Goal: Navigation & Orientation: Understand site structure

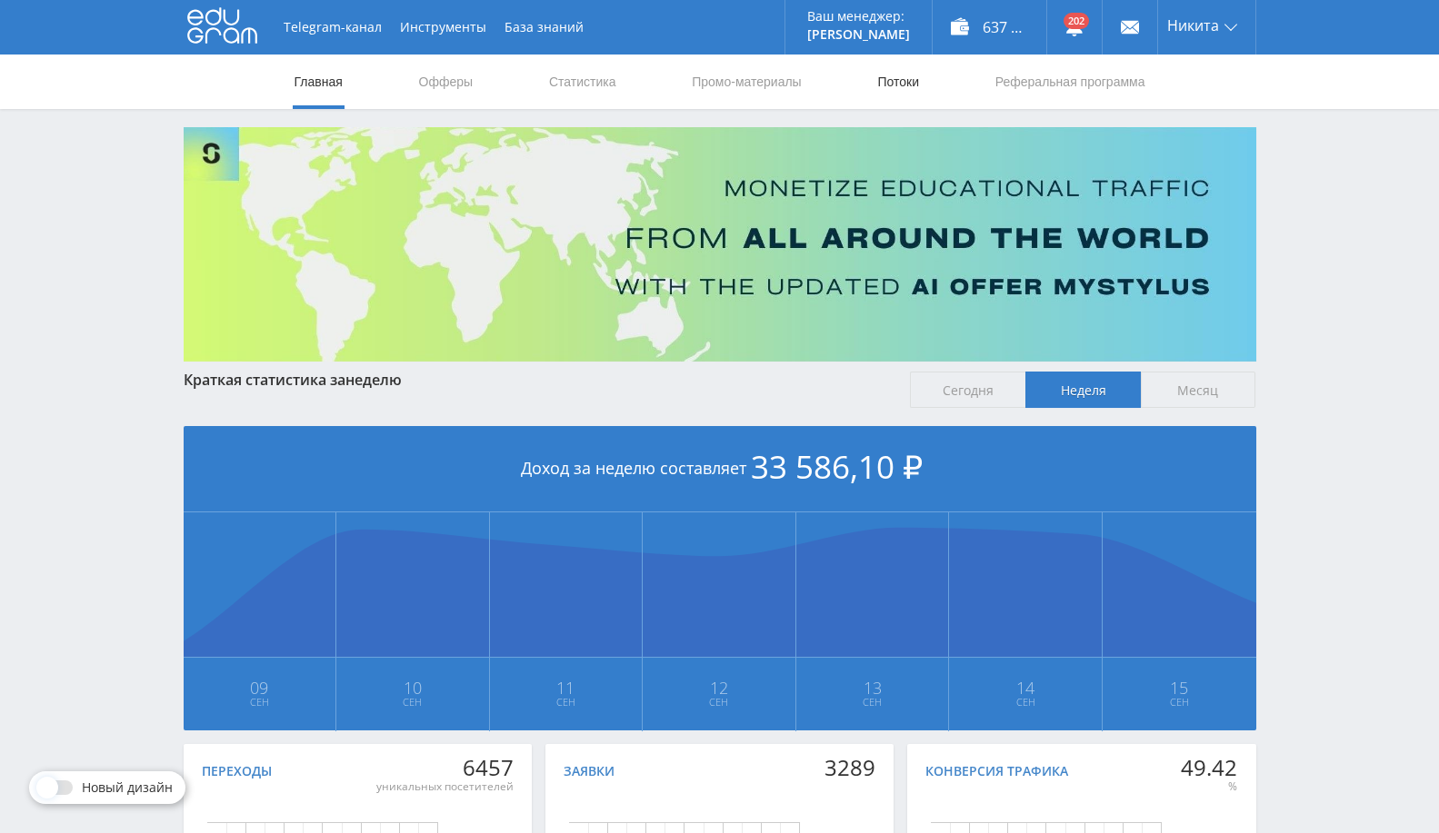
click at [895, 81] on link "Потоки" at bounding box center [897, 82] width 45 height 55
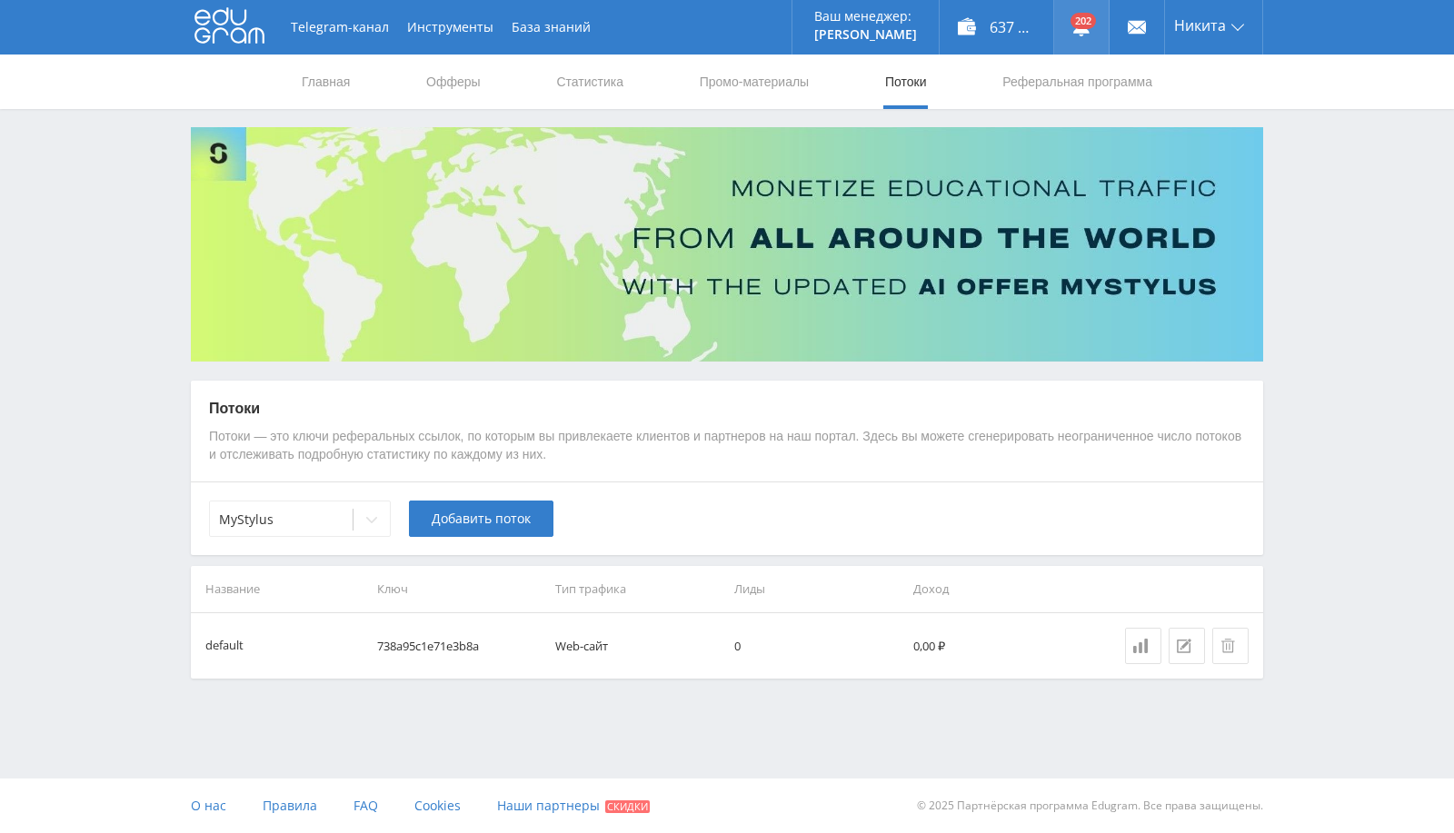
click at [1088, 42] on link at bounding box center [1081, 27] width 55 height 55
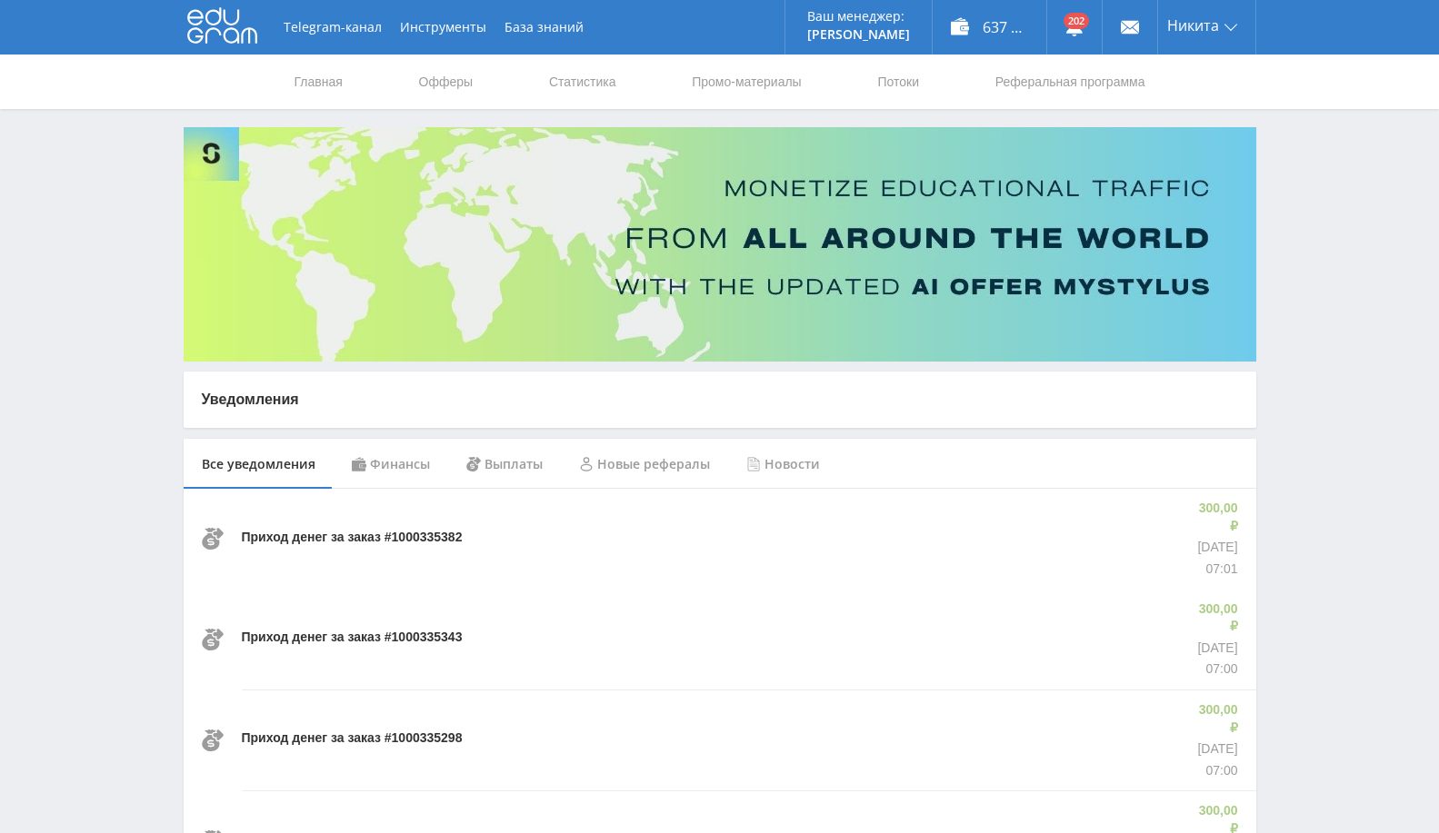
click at [402, 447] on div "Финансы" at bounding box center [391, 464] width 115 height 51
click at [434, 75] on link "Офферы" at bounding box center [446, 82] width 58 height 55
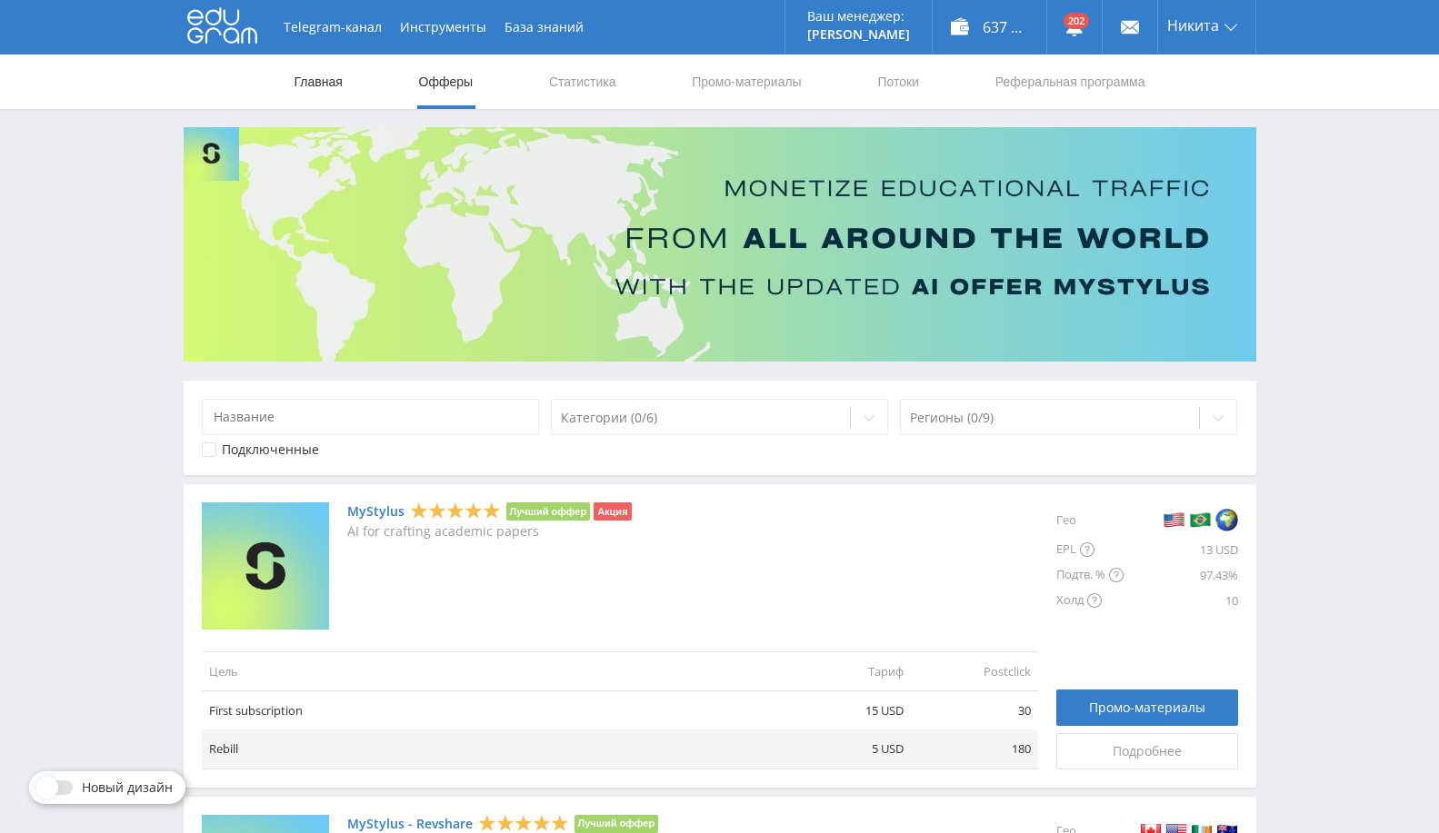
click at [342, 71] on link "Главная" at bounding box center [319, 82] width 52 height 55
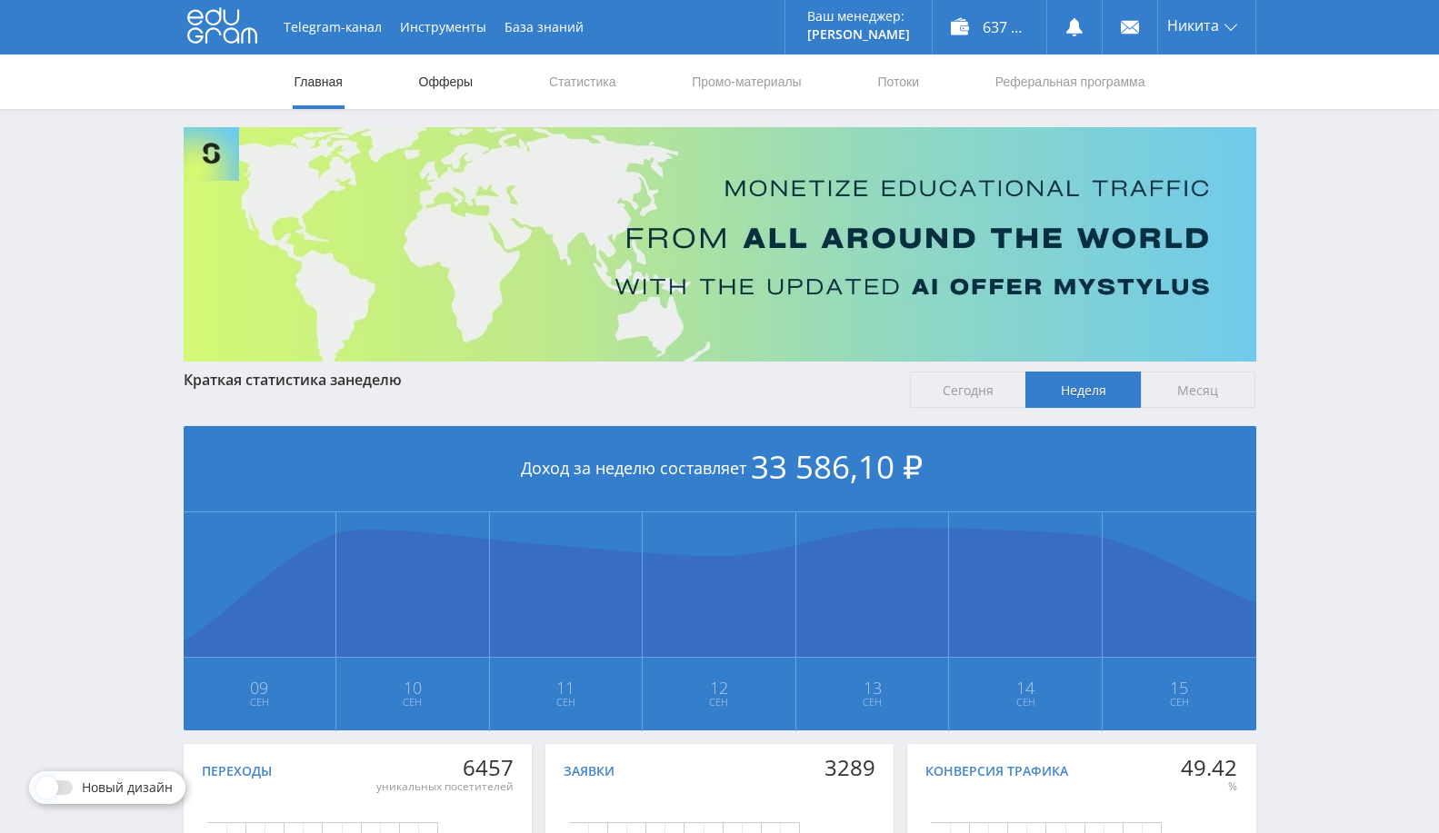
click at [464, 85] on link "Офферы" at bounding box center [446, 82] width 58 height 55
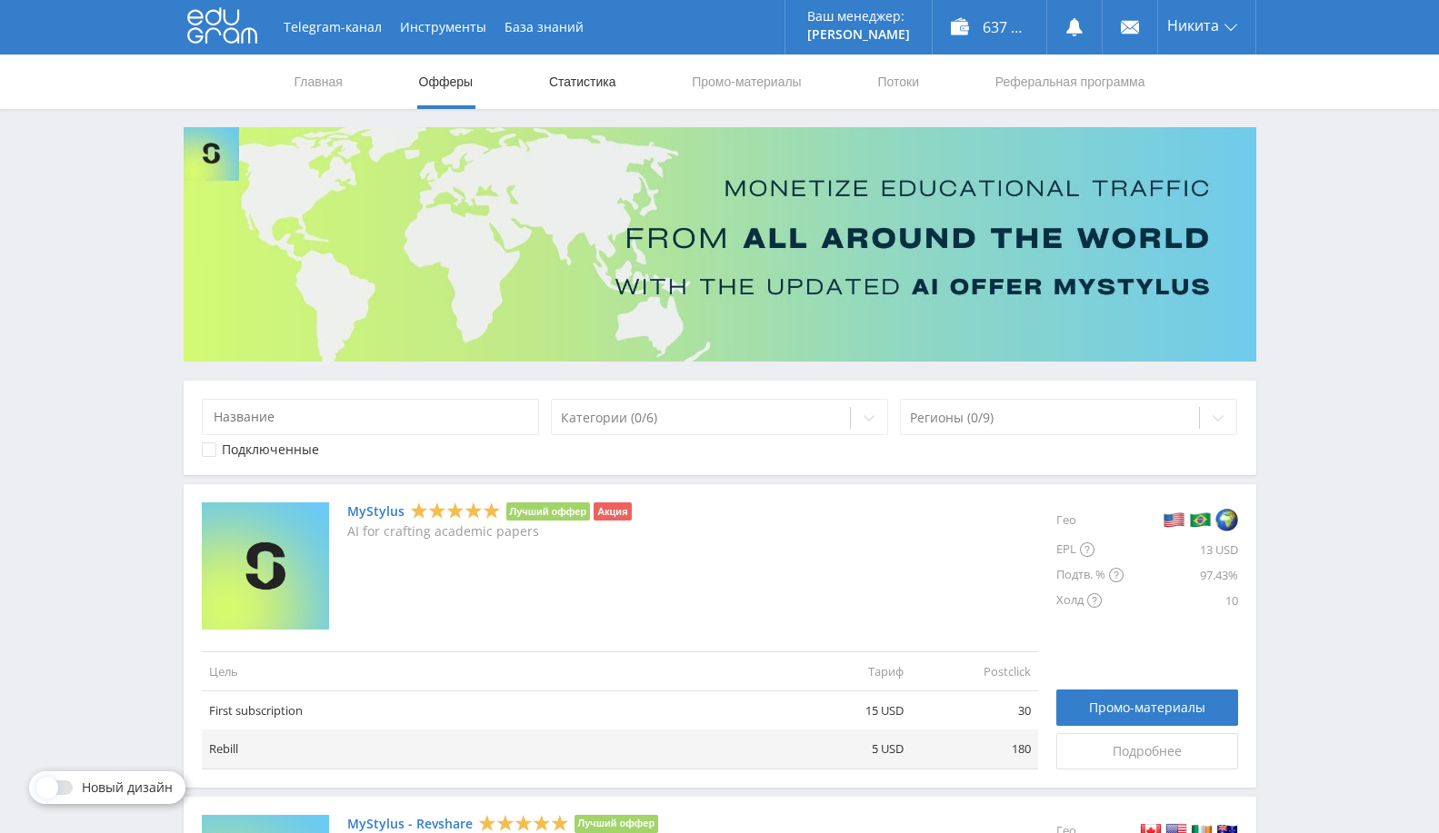
click at [576, 92] on link "Статистика" at bounding box center [582, 82] width 71 height 55
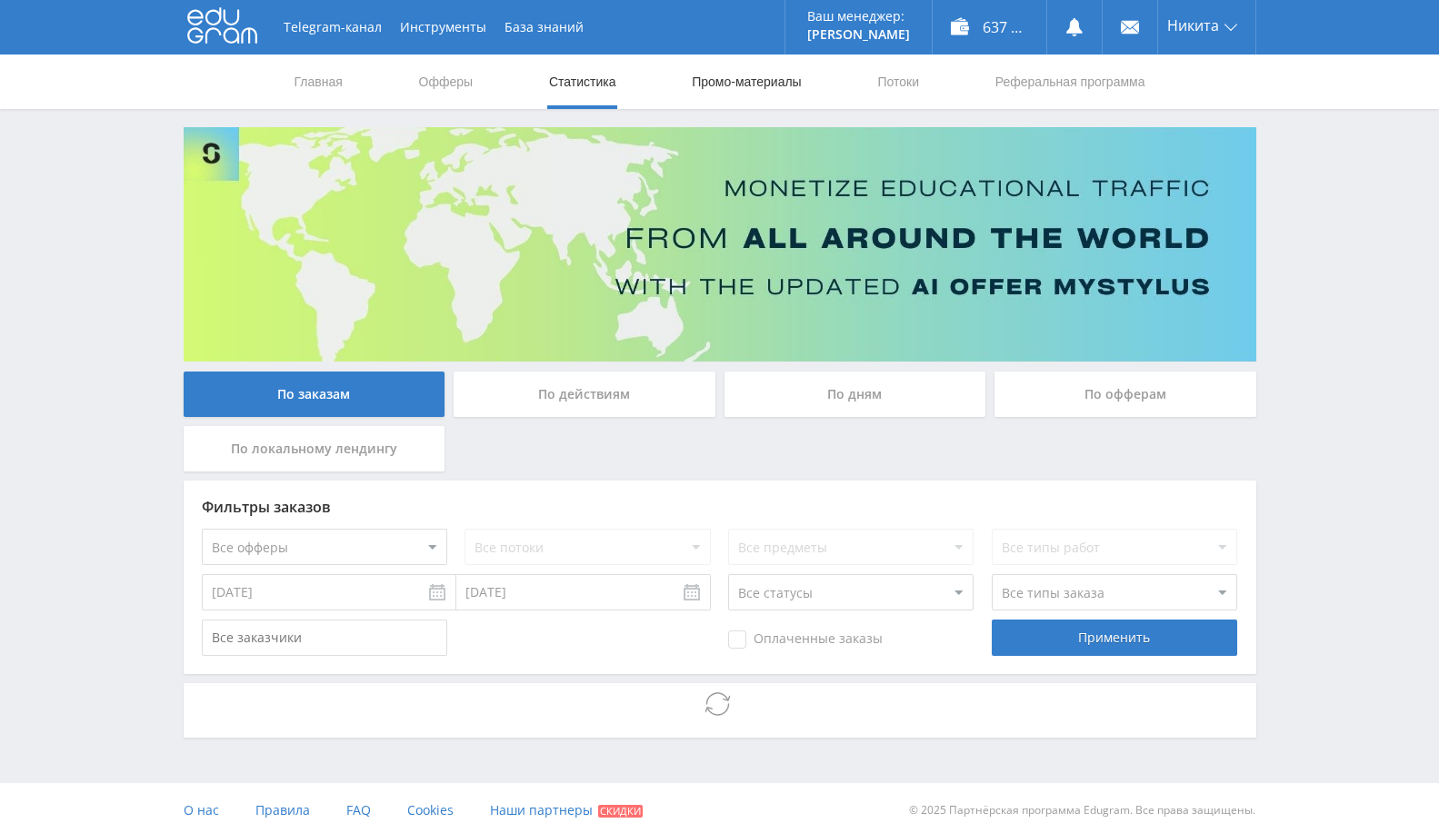
click at [743, 92] on link "Промо-материалы" at bounding box center [746, 82] width 113 height 55
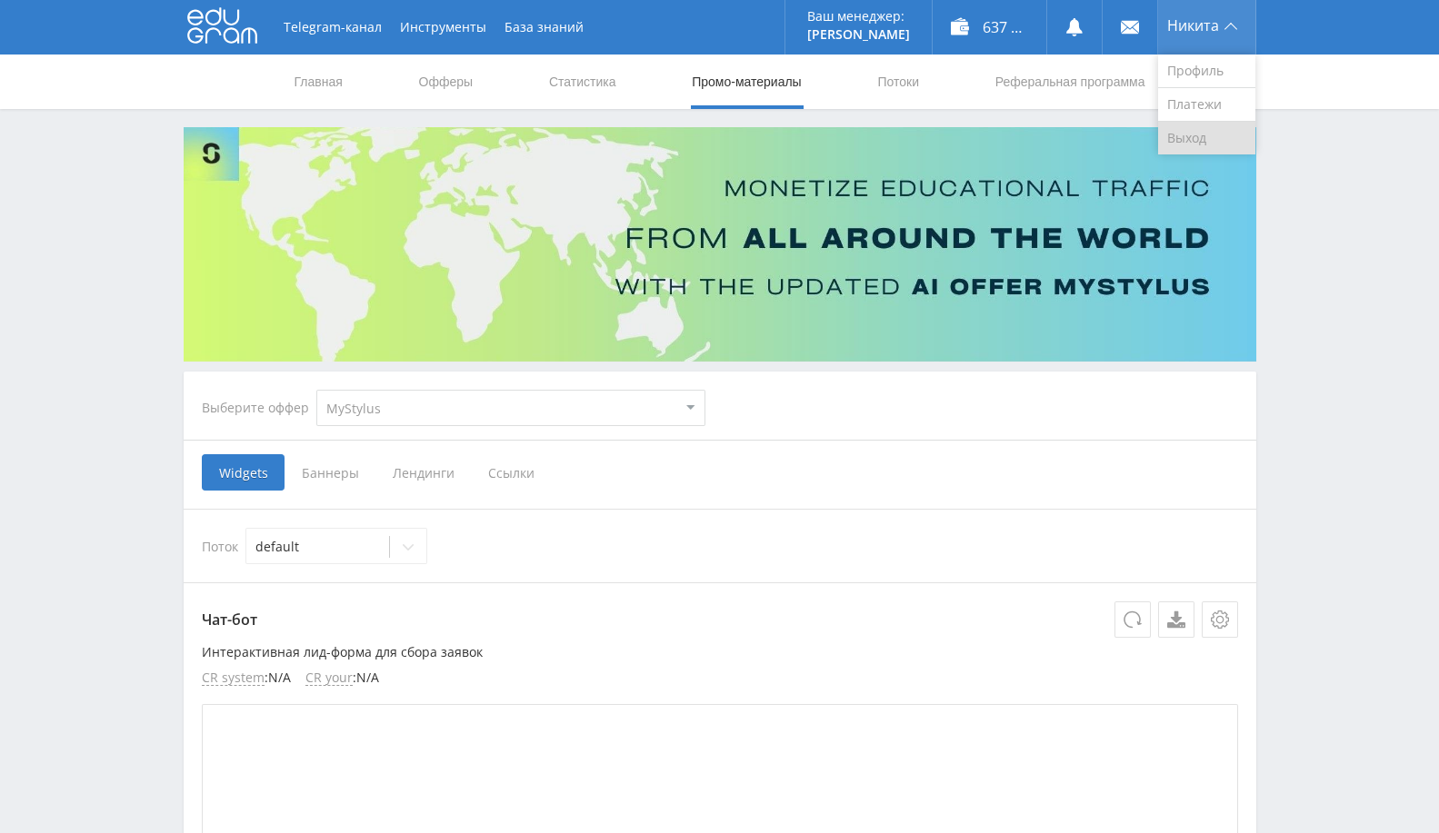
click at [1213, 138] on link "Выход" at bounding box center [1206, 138] width 97 height 33
